Goal: Task Accomplishment & Management: Manage account settings

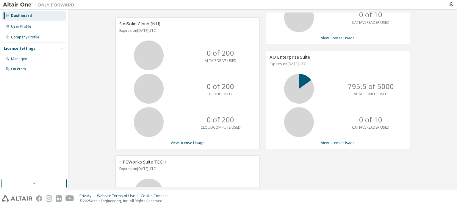
scroll to position [89, 0]
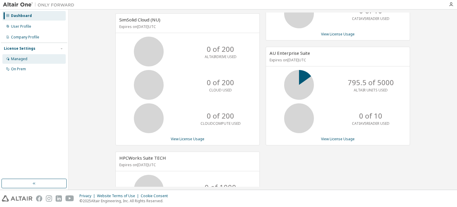
click at [34, 57] on div "Managed" at bounding box center [33, 59] width 63 height 10
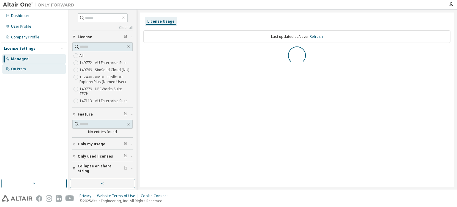
click at [18, 67] on div "On Prem" at bounding box center [18, 69] width 15 height 5
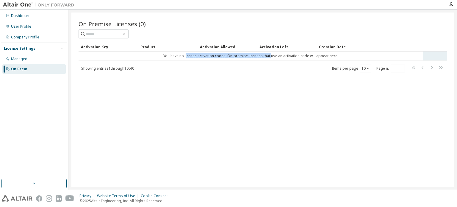
drag, startPoint x: 187, startPoint y: 55, endPoint x: 271, endPoint y: 60, distance: 83.8
click at [271, 60] on td "You have no license activation codes. On-premise licenses that use an activatio…" at bounding box center [251, 56] width 345 height 9
click at [29, 49] on div "License Settings" at bounding box center [20, 48] width 32 height 5
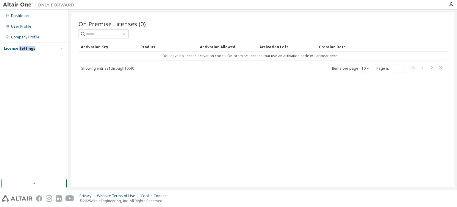
click at [29, 49] on div "License Settings" at bounding box center [20, 48] width 32 height 5
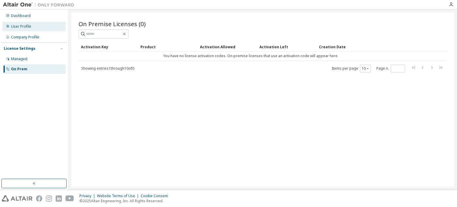
click at [33, 25] on div "User Profile" at bounding box center [33, 27] width 63 height 10
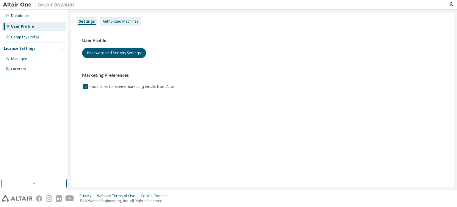
click at [129, 22] on div "Authorized Machines" at bounding box center [121, 21] width 36 height 5
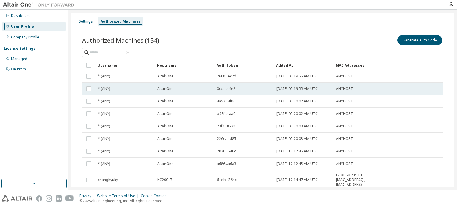
click at [333, 84] on td "2024-03-25 05:19:55 AM UTC" at bounding box center [304, 89] width 60 height 13
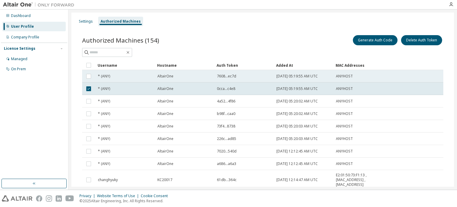
click at [217, 80] on td "7608...ec7d" at bounding box center [244, 76] width 60 height 13
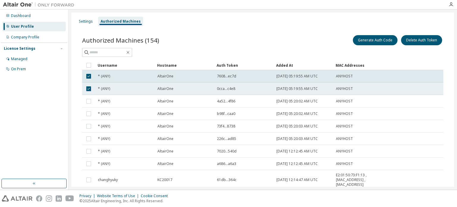
click at [214, 86] on td "0cca...c4e8" at bounding box center [244, 89] width 60 height 13
click at [214, 88] on td "AltairOne" at bounding box center [185, 89] width 60 height 13
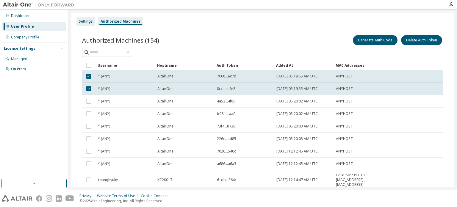
click at [87, 20] on div "Settings" at bounding box center [86, 21] width 14 height 5
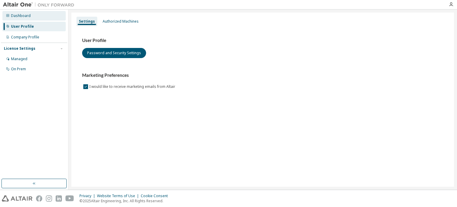
click at [31, 20] on div "Dashboard" at bounding box center [33, 16] width 63 height 10
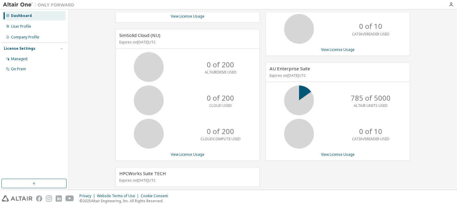
scroll to position [124, 0]
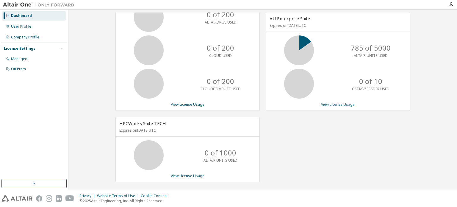
click at [334, 103] on link "View License Usage" at bounding box center [338, 104] width 34 height 5
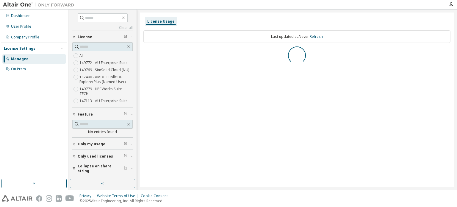
click at [107, 142] on div "Only my usage" at bounding box center [104, 144] width 53 height 5
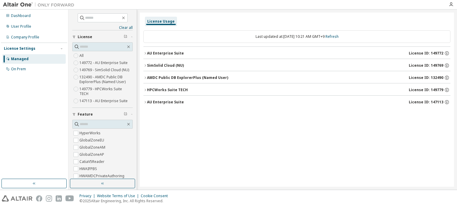
click at [167, 101] on div "AU Enterprise Suite" at bounding box center [165, 102] width 37 height 5
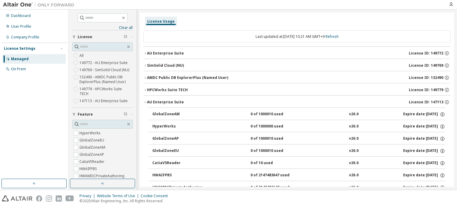
click at [150, 102] on div "AU Enterprise Suite" at bounding box center [165, 102] width 37 height 5
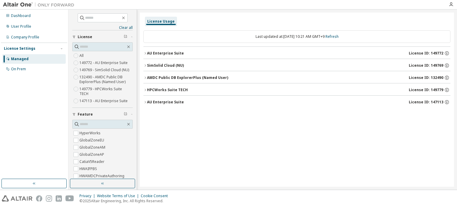
click at [101, 62] on label "149772 - AU Enterprise Suite" at bounding box center [104, 62] width 49 height 7
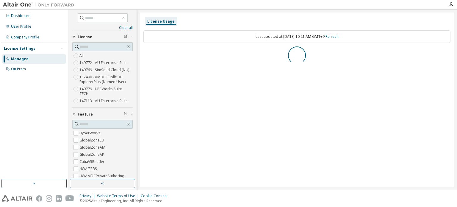
click at [102, 101] on label "147113 - AU Enterprise Suite" at bounding box center [104, 100] width 49 height 7
click at [248, 41] on div "Last updated at: Fri 2025-09-12 10:21 AM GMT+9 Refresh" at bounding box center [297, 36] width 307 height 13
click at [197, 52] on div "AU Enterprise Suite License ID: 149772" at bounding box center [299, 53] width 304 height 5
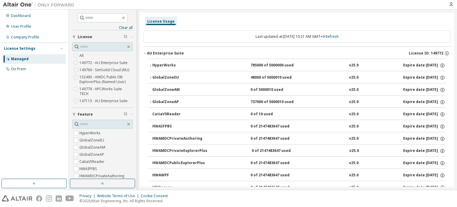
click at [167, 52] on div "AU Enterprise Suite" at bounding box center [165, 53] width 37 height 5
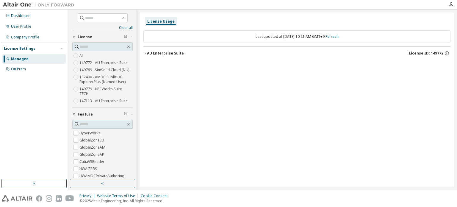
click at [161, 52] on div "AU Enterprise Suite" at bounding box center [165, 53] width 37 height 5
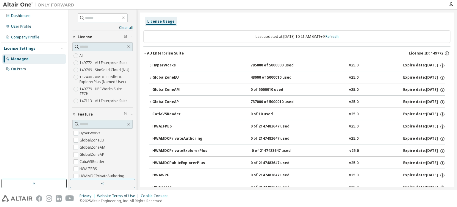
click at [172, 80] on div "GlobalZoneEU" at bounding box center [179, 77] width 54 height 5
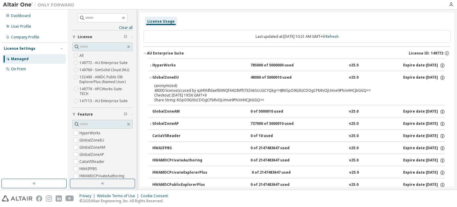
click at [172, 80] on div "GlobalZoneEU" at bounding box center [179, 77] width 54 height 5
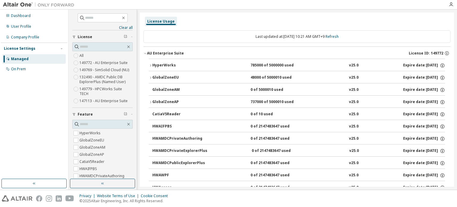
click at [170, 100] on div "GlobalZoneAP" at bounding box center [179, 101] width 54 height 5
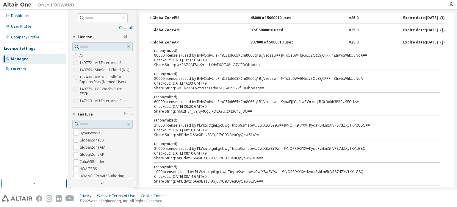
scroll to position [53, 0]
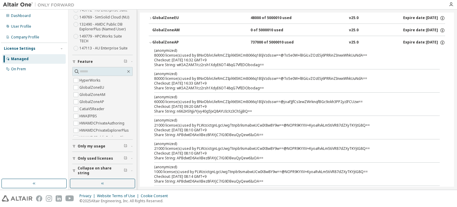
click at [97, 145] on span "Only my usage" at bounding box center [92, 146] width 28 height 5
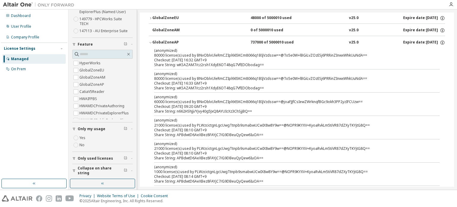
click at [100, 163] on button "Only used licenses" at bounding box center [102, 158] width 60 height 13
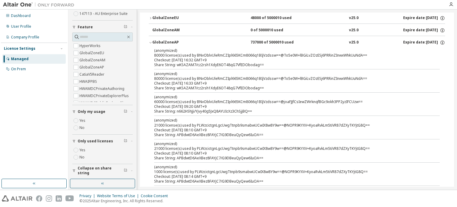
click at [80, 145] on button "Only used licenses" at bounding box center [102, 141] width 60 height 13
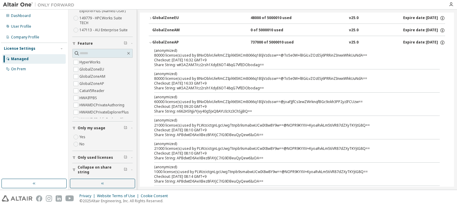
scroll to position [70, 0]
click at [91, 156] on span "Only used licenses" at bounding box center [95, 158] width 35 height 5
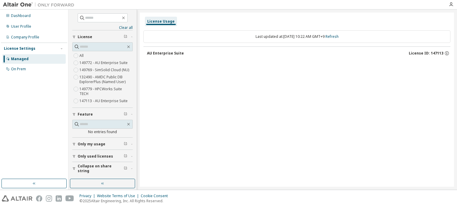
scroll to position [0, 0]
click at [107, 142] on button "Only my usage" at bounding box center [102, 144] width 60 height 13
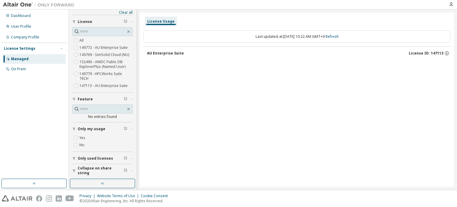
click at [100, 157] on span "Only used licenses" at bounding box center [95, 158] width 35 height 5
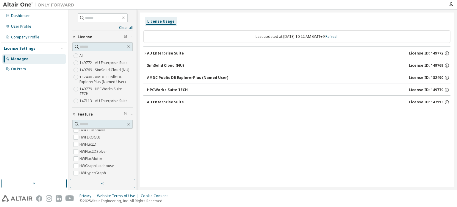
scroll to position [89, 0]
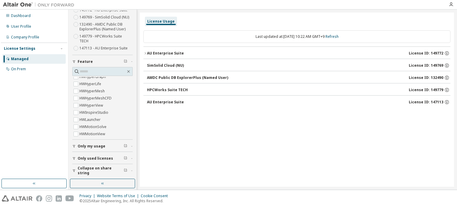
click at [106, 145] on div "Only my usage" at bounding box center [104, 146] width 53 height 5
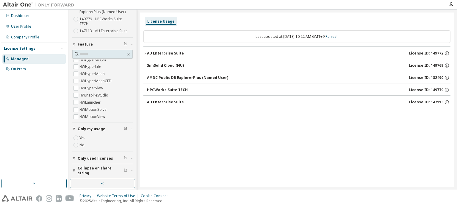
click at [102, 155] on button "Only used licenses" at bounding box center [102, 158] width 60 height 13
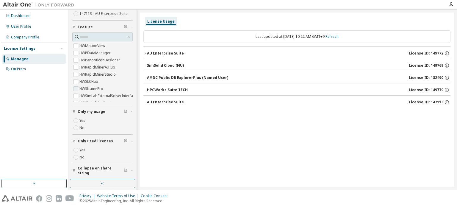
scroll to position [150, 0]
click at [103, 61] on label "HWRapidMinerAIHub" at bounding box center [98, 62] width 37 height 7
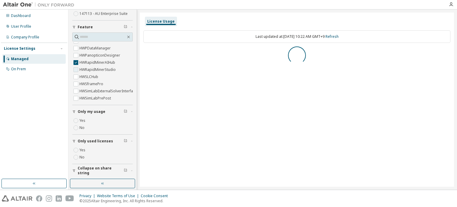
click at [104, 66] on label "HWRapidMinerStudio" at bounding box center [99, 69] width 38 height 7
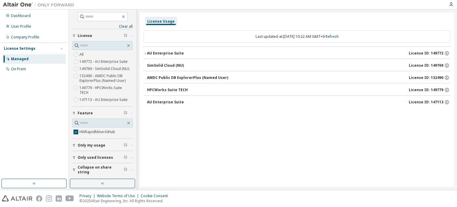
click at [104, 52] on div "All 149772 - AU Enterprise Suite 149769 - SimSolid Cloud (NU) 132490 - AMDC Pub…" at bounding box center [102, 77] width 60 height 52
click at [172, 54] on div "AU Enterprise Suite" at bounding box center [165, 53] width 37 height 5
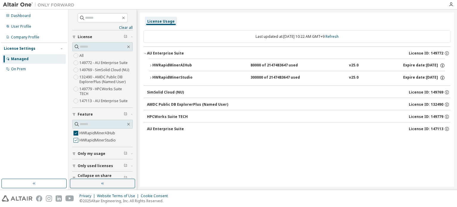
click at [84, 142] on label "HWRapidMinerStudio" at bounding box center [99, 140] width 38 height 7
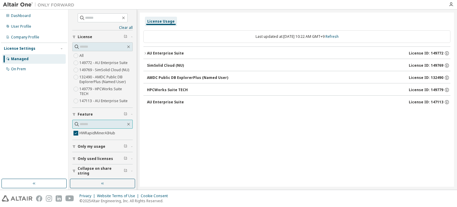
click at [117, 121] on input "text" at bounding box center [103, 124] width 46 height 6
click at [130, 122] on icon "button" at bounding box center [128, 124] width 5 height 5
click at [129, 123] on icon "button" at bounding box center [128, 124] width 3 height 3
click at [94, 130] on label "HWRapidMinerAIHub" at bounding box center [98, 133] width 37 height 7
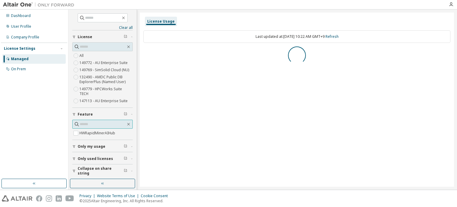
click at [119, 121] on input "text" at bounding box center [103, 124] width 46 height 6
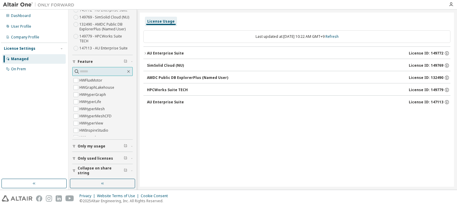
scroll to position [61, 0]
click at [105, 103] on label "HWHyperGraph" at bounding box center [94, 105] width 28 height 7
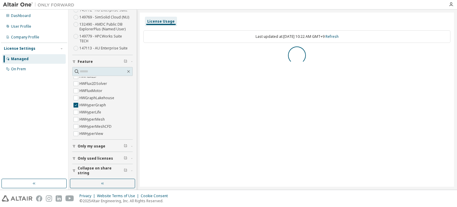
scroll to position [0, 0]
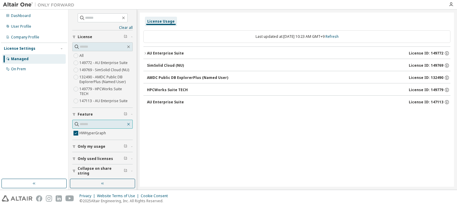
click at [130, 122] on icon "button" at bounding box center [128, 124] width 5 height 5
click at [164, 53] on div "AU Enterprise Suite" at bounding box center [165, 53] width 37 height 5
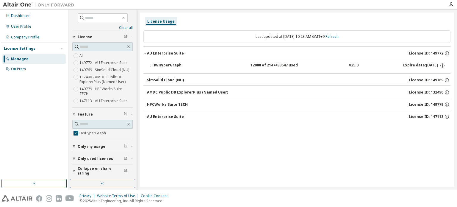
click at [172, 71] on button "HWHyperGraph 12000 of 2147483647 used v25.0 Expire date: 2026-08-01" at bounding box center [297, 65] width 297 height 13
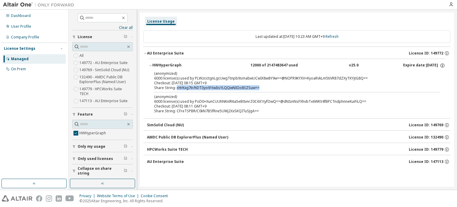
drag, startPoint x: 177, startPoint y: 87, endPoint x: 268, endPoint y: 89, distance: 90.9
click at [268, 89] on div "Share String: cHrKxg7tr/hDT3yo91twIisYLQQwNIOo8SZSuw==" at bounding box center [290, 87] width 272 height 5
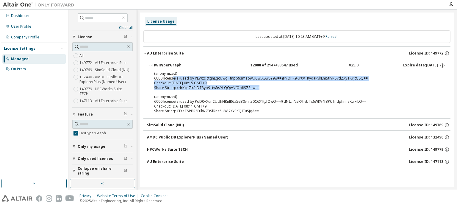
drag, startPoint x: 267, startPoint y: 88, endPoint x: 173, endPoint y: 79, distance: 94.8
click at [173, 79] on div "(anonymized) 6000 license(s) used by PLWzcictgnLgcUwgTtnpb9smabwUCwIX8w8Y9w==@N…" at bounding box center [290, 80] width 272 height 19
click at [173, 79] on div "(anonymized) 6000 license(s) used by PLWzcictgnLgcUwgTtnpb9smabwUCwIX8w8Y9w==@N…" at bounding box center [290, 76] width 272 height 10
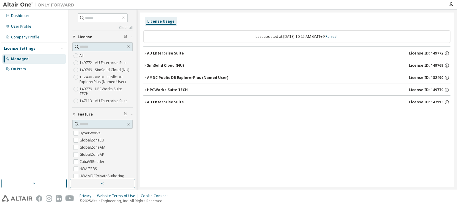
click at [170, 53] on div "AU Enterprise Suite" at bounding box center [165, 53] width 37 height 5
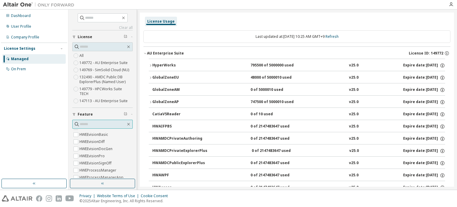
scroll to position [447, 0]
click at [106, 124] on input "text" at bounding box center [103, 124] width 46 height 6
type input "*"
click at [97, 138] on label "HWGraphStudio" at bounding box center [94, 140] width 29 height 7
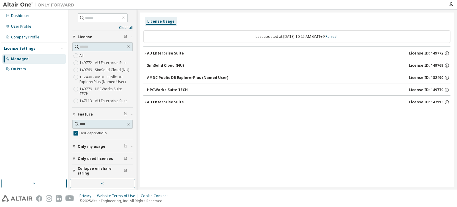
click at [174, 61] on button "SimSolid Cloud (NU) License ID: 149769" at bounding box center [299, 65] width 304 height 13
click at [171, 52] on div "AU Enterprise Suite" at bounding box center [165, 53] width 37 height 5
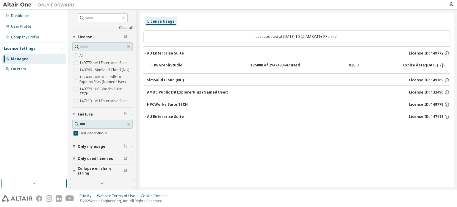
click at [212, 65] on div "HWGraphStudio 175000 of 2147483647 used v25.0 Expire date: [DATE]" at bounding box center [298, 65] width 293 height 5
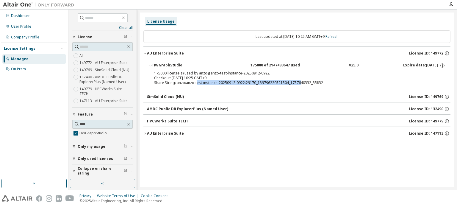
drag, startPoint x: 197, startPoint y: 85, endPoint x: 299, endPoint y: 82, distance: 102.5
click at [299, 82] on div "Share String: anzo:anzo-test-instance-20250912-0922:29170_139796220521504_17576…" at bounding box center [290, 82] width 272 height 5
drag, startPoint x: 327, startPoint y: 78, endPoint x: 237, endPoint y: 75, distance: 90.0
click at [237, 75] on div "175000 license(s) used by anzo@anzo-test-instance-20250912-0922 Checkout: [DATE…" at bounding box center [290, 76] width 272 height 10
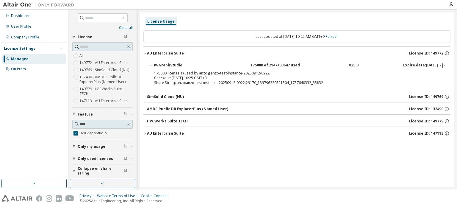
click at [257, 75] on div "175000 license(s) used by anzo@anzo-test-instance-20250912-0922" at bounding box center [290, 73] width 272 height 5
click at [117, 121] on input "****" at bounding box center [103, 124] width 46 height 6
type input "*"
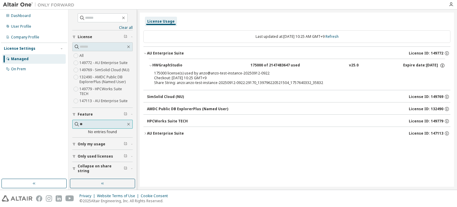
type input "*"
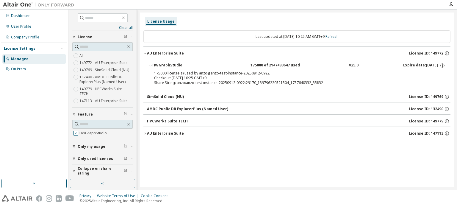
click at [99, 130] on label "HWGraphStudio" at bounding box center [94, 133] width 29 height 7
click at [100, 121] on input "text" at bounding box center [103, 124] width 46 height 6
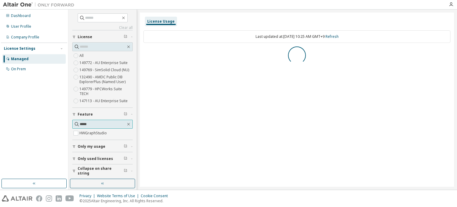
type input "*****"
click at [131, 115] on span "button" at bounding box center [132, 115] width 2 height 4
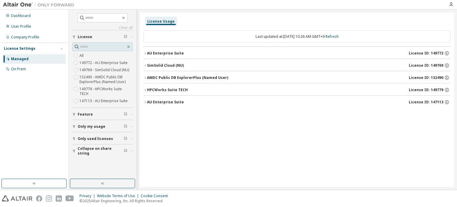
click at [129, 116] on button "Feature" at bounding box center [102, 114] width 60 height 13
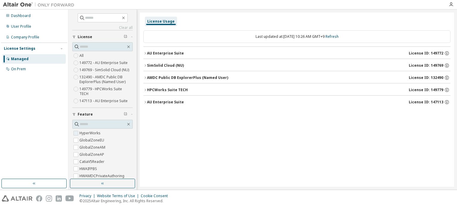
scroll to position [119, 0]
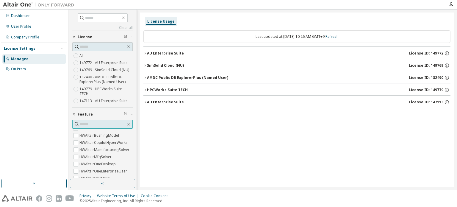
click at [102, 123] on input "text" at bounding box center [103, 124] width 46 height 6
type input "****"
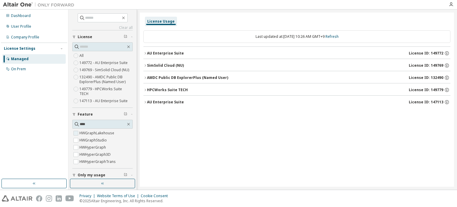
click at [94, 134] on label "HWGraphLakehouse" at bounding box center [98, 133] width 36 height 7
click at [170, 53] on div "AU Enterprise Suite" at bounding box center [165, 53] width 37 height 5
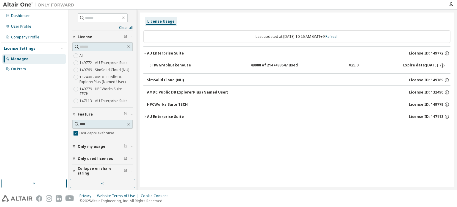
click at [188, 66] on div "HWGraphLakehouse" at bounding box center [179, 65] width 54 height 5
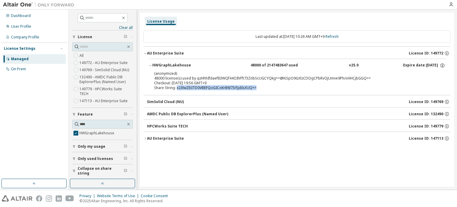
drag, startPoint x: 176, startPoint y: 88, endPoint x: 257, endPoint y: 88, distance: 80.7
click at [257, 88] on div "Share String: x23lwZEiITD0VBEFQoGICoKrB6l73/5jdIsXUQ==" at bounding box center [290, 87] width 272 height 5
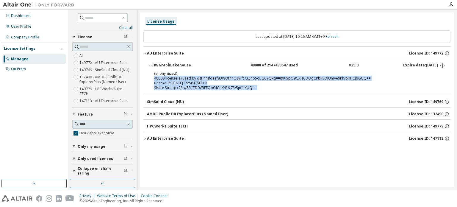
drag, startPoint x: 257, startPoint y: 88, endPoint x: 144, endPoint y: 77, distance: 113.4
click at [144, 77] on div "HWGraphLakehouse 48000 of 2147483647 used v25.0 Expire date: [DATE] (anonymized…" at bounding box center [297, 77] width 307 height 36
click at [229, 85] on div "Share String: x23lwZEiITD0VBEFQoGICoKrB6l73/5jdIsXUQ==" at bounding box center [290, 87] width 272 height 5
drag, startPoint x: 263, startPoint y: 90, endPoint x: 152, endPoint y: 76, distance: 112.6
click at [152, 76] on div "(anonymized) 48000 license(s) used by qzHhhIfdaef83WQf44OIhFft73ZnbScUGCYQkg==@…" at bounding box center [297, 82] width 297 height 22
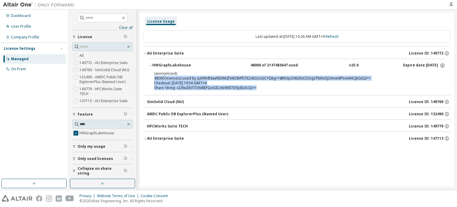
click at [189, 76] on div "(anonymized) 48000 license(s) used by qzHhhIfdaef83WQf44OIhFft73ZnbScUGCYQkg==@…" at bounding box center [290, 76] width 272 height 10
click at [94, 140] on button "Only my usage" at bounding box center [102, 146] width 60 height 13
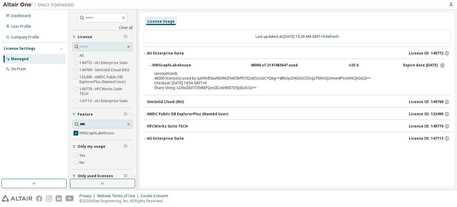
click at [82, 155] on label "Yes" at bounding box center [83, 155] width 7 height 7
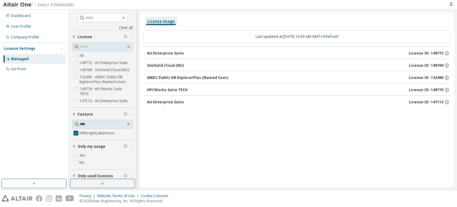
click at [189, 57] on button "AU Enterprise Suite License ID: 149772" at bounding box center [299, 53] width 304 height 13
click at [175, 54] on div "AU Enterprise Suite" at bounding box center [165, 53] width 37 height 5
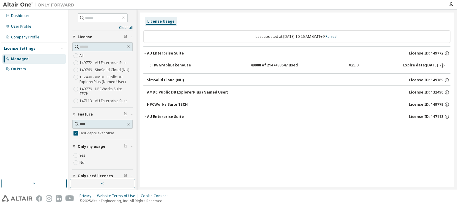
click at [191, 60] on button "HWGraphLakehouse 48000 of 2147483647 used v25.0 Expire date: [DATE]" at bounding box center [297, 65] width 297 height 13
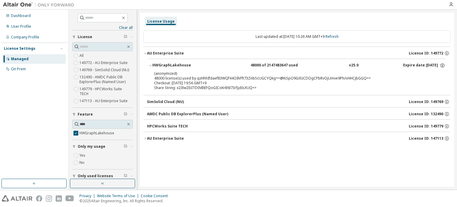
click at [192, 66] on div "HWGraphLakehouse" at bounding box center [179, 65] width 54 height 5
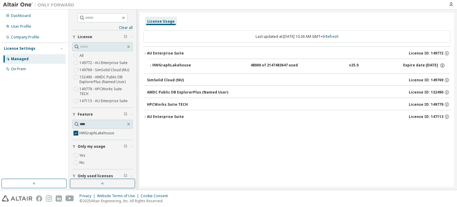
click at [192, 66] on div "HWGraphLakehouse" at bounding box center [179, 65] width 54 height 5
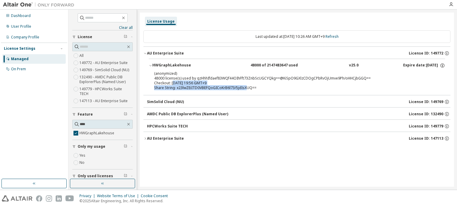
drag, startPoint x: 175, startPoint y: 83, endPoint x: 245, endPoint y: 87, distance: 70.4
click at [245, 87] on div "(anonymized) 48000 license(s) used by qzHhhIfdaef83WQf44OIhFft73ZnbScUGCYQkg==@…" at bounding box center [290, 80] width 272 height 19
click at [245, 87] on div "Share String: x23lwZEiITD0VBEFQoGICoKrB6l73/5jdIsXUQ==" at bounding box center [290, 87] width 272 height 5
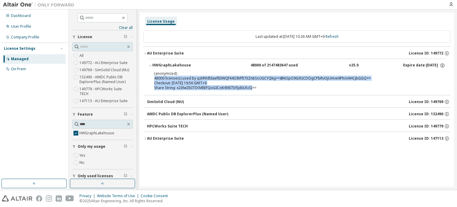
drag, startPoint x: 251, startPoint y: 85, endPoint x: 151, endPoint y: 80, distance: 100.2
click at [151, 80] on div "(anonymized) 48000 license(s) used by qzHhhIfdaef83WQf44OIhFft73ZnbScUGCYQkg==@…" at bounding box center [297, 82] width 297 height 22
click at [150, 78] on div "(anonymized) 48000 license(s) used by qzHhhIfdaef83WQf44OIhFft73ZnbScUGCYQkg==@…" at bounding box center [297, 82] width 297 height 22
drag, startPoint x: 151, startPoint y: 78, endPoint x: 268, endPoint y: 93, distance: 117.7
click at [268, 93] on div "HWGraphLakehouse 48000 of 2147483647 used v25.0 Expire date: [DATE] (anonymized…" at bounding box center [297, 77] width 307 height 36
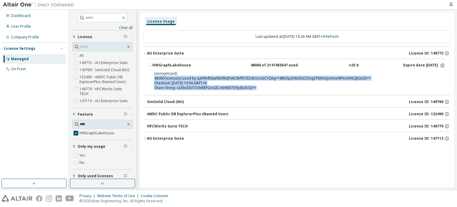
click at [268, 93] on div "HWGraphLakehouse 48000 of 2147483647 used v25.0 Expire date: [DATE] (anonymized…" at bounding box center [297, 77] width 307 height 36
